Goal: Transaction & Acquisition: Purchase product/service

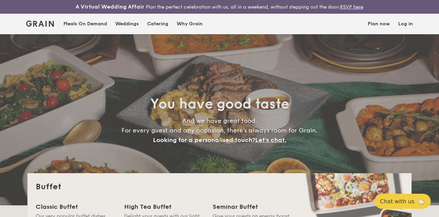
select select
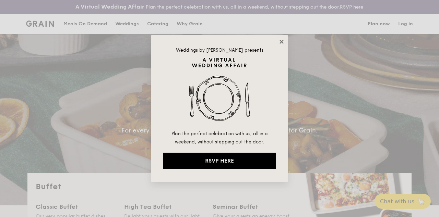
click at [281, 40] on icon at bounding box center [281, 42] width 4 height 4
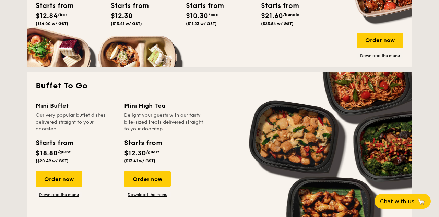
scroll to position [404, 0]
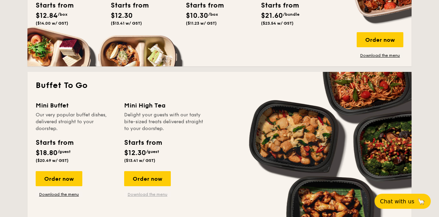
click at [155, 194] on link "Download the menu" at bounding box center [147, 194] width 47 height 5
click at [149, 182] on div "Order now" at bounding box center [147, 178] width 47 height 15
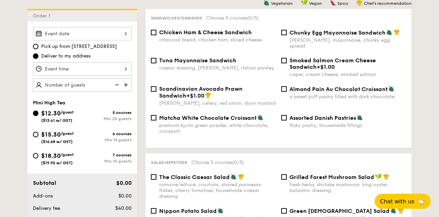
scroll to position [199, 0]
select select
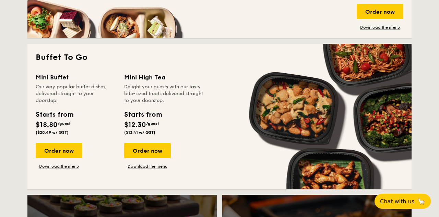
scroll to position [439, 0]
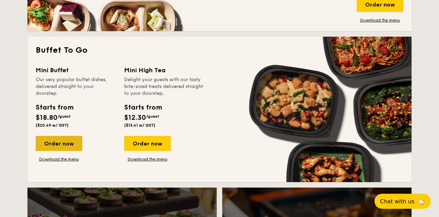
click at [71, 146] on div "Order now" at bounding box center [59, 143] width 47 height 15
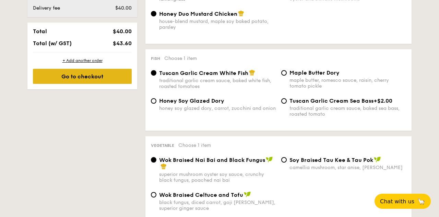
scroll to position [421, 0]
